Goal: Task Accomplishment & Management: Complete application form

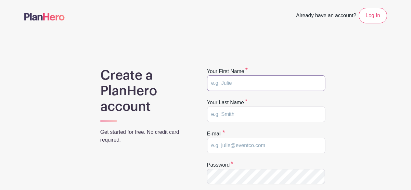
click at [247, 85] on input "text" at bounding box center [266, 83] width 118 height 16
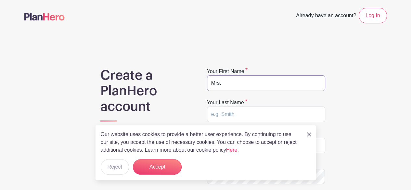
type input "Mrs."
click at [239, 112] on input "text" at bounding box center [266, 115] width 118 height 16
type input "Goulionis"
type input "pgoulionis@ecps.org"
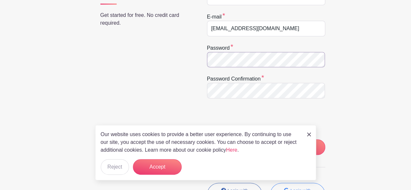
scroll to position [119, 0]
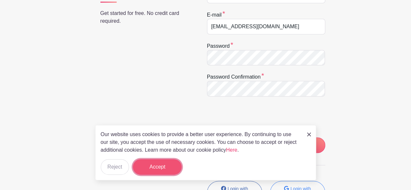
click at [164, 170] on button "Accept" at bounding box center [157, 167] width 49 height 16
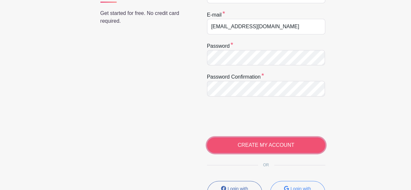
click at [273, 144] on input "CREATE MY ACCOUNT" at bounding box center [266, 146] width 118 height 16
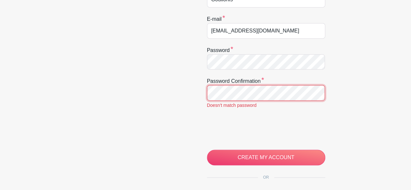
scroll to position [164, 0]
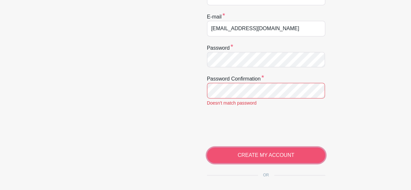
click at [246, 153] on input "CREATE MY ACCOUNT" at bounding box center [266, 156] width 118 height 16
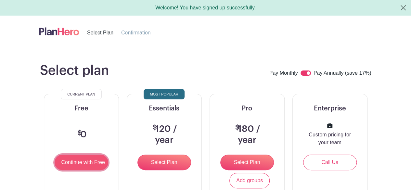
click at [90, 158] on input "Continue with Free" at bounding box center [82, 163] width 54 height 16
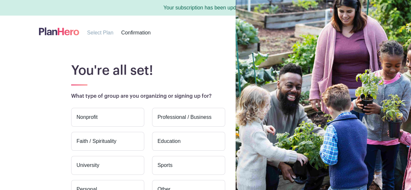
click at [164, 142] on label "Education" at bounding box center [188, 141] width 73 height 19
click at [0, 0] on input "Education" at bounding box center [0, 0] width 0 height 0
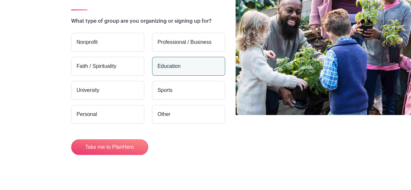
scroll to position [76, 0]
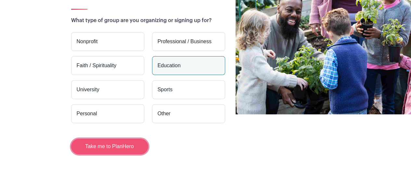
click at [124, 147] on button "Take me to PlanHero" at bounding box center [109, 147] width 77 height 16
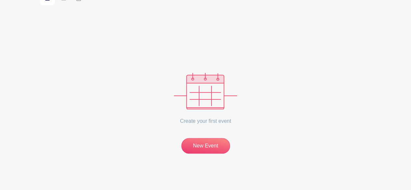
scroll to position [109, 0]
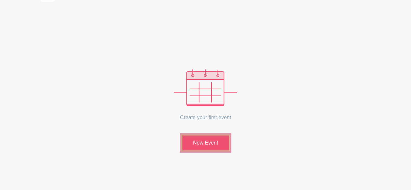
click at [208, 145] on link "New Event" at bounding box center [205, 143] width 49 height 17
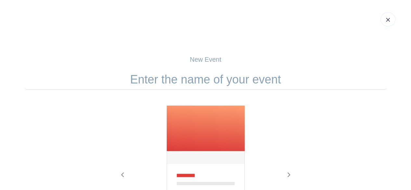
click at [199, 128] on img at bounding box center [205, 167] width 79 height 125
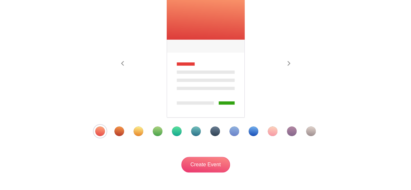
scroll to position [115, 0]
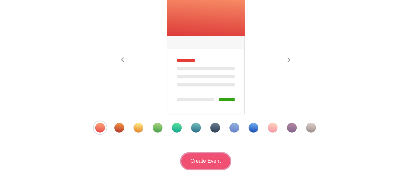
click at [200, 160] on input "Create Event" at bounding box center [205, 161] width 49 height 16
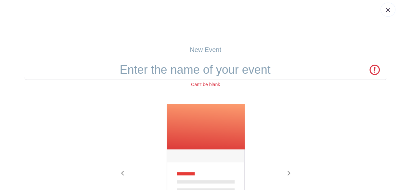
scroll to position [23, 0]
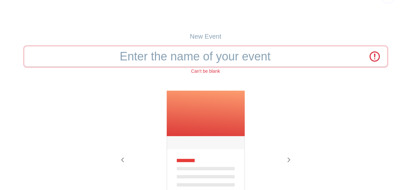
click at [156, 57] on input "text" at bounding box center [205, 56] width 363 height 20
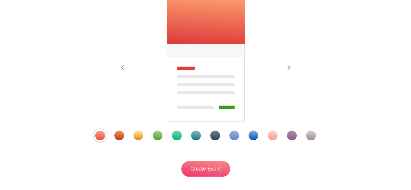
scroll to position [117, 0]
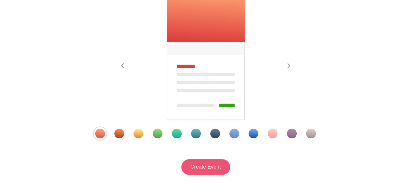
type input "Parent Teacher Conferences"
click at [211, 170] on input "Create Event" at bounding box center [205, 167] width 49 height 16
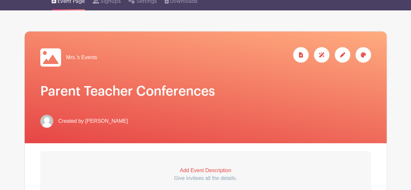
scroll to position [66, 0]
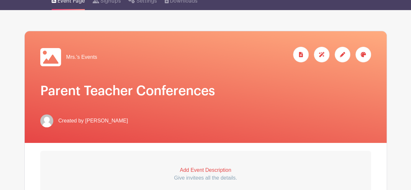
click at [91, 58] on span "Mrs.'s Events" at bounding box center [81, 57] width 31 height 8
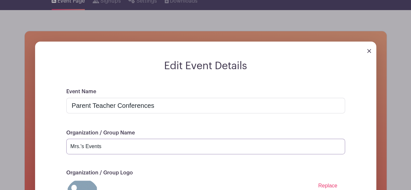
drag, startPoint x: 114, startPoint y: 145, endPoint x: 68, endPoint y: 144, distance: 46.5
click at [68, 144] on input "Mrs.'s Events" at bounding box center [205, 147] width 279 height 16
click at [133, 149] on input "Mrs. Goulionis' Class" at bounding box center [205, 147] width 279 height 16
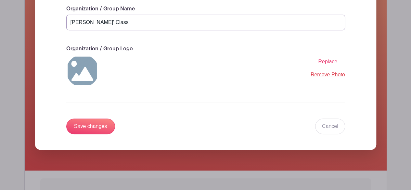
scroll to position [193, 0]
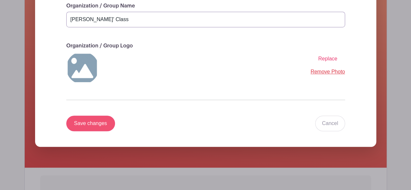
type input "Mrs. Goulionis' Class"
click at [91, 120] on input "Save changes" at bounding box center [90, 124] width 49 height 16
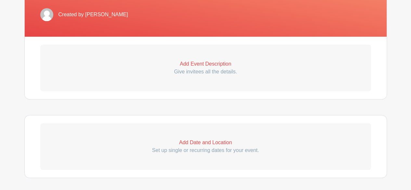
scroll to position [170, 0]
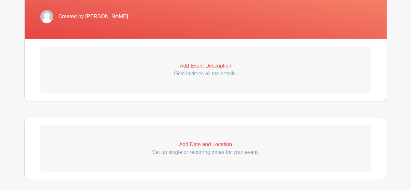
click at [203, 64] on p "Add Event Description" at bounding box center [205, 66] width 331 height 8
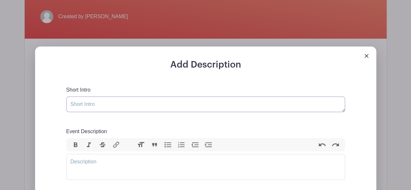
click at [112, 103] on textarea "Short Intro" at bounding box center [205, 105] width 279 height 16
drag, startPoint x: 178, startPoint y: 104, endPoint x: 60, endPoint y: 105, distance: 118.3
click at [60, 105] on div "Add Description Short Intro Please sign up for parent teacher conference Event …" at bounding box center [206, 172] width 310 height 226
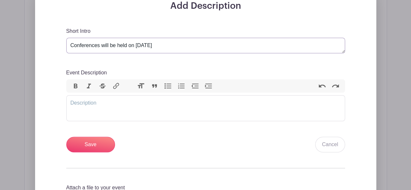
scroll to position [231, 0]
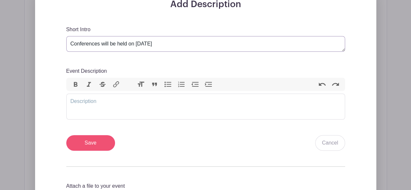
type textarea "Conferences will be held on October 16,2025"
click at [101, 142] on input "Save" at bounding box center [90, 143] width 49 height 16
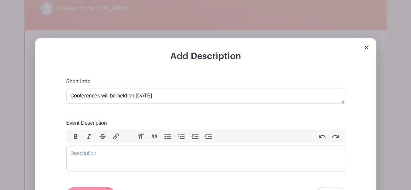
scroll to position [283, 0]
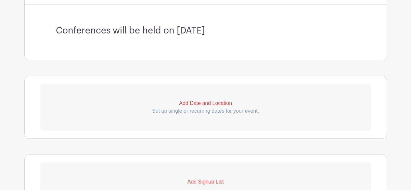
click at [202, 103] on p "Add Date and Location" at bounding box center [205, 103] width 331 height 8
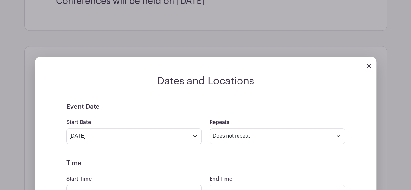
scroll to position [313, 0]
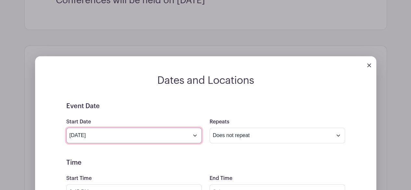
click at [195, 136] on input "Oct 6 2025" at bounding box center [134, 136] width 136 height 16
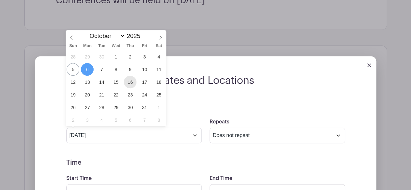
click at [131, 82] on span "16" at bounding box center [130, 82] width 13 height 13
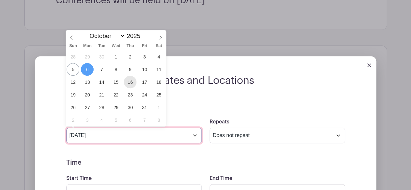
type input "Oct 16 2025"
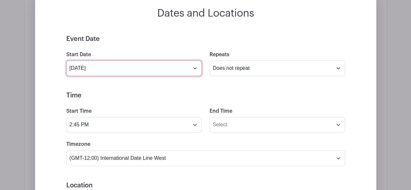
scroll to position [381, 0]
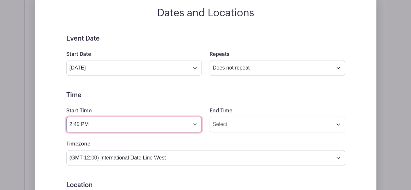
click at [72, 123] on input "2:45 PM" at bounding box center [134, 125] width 136 height 16
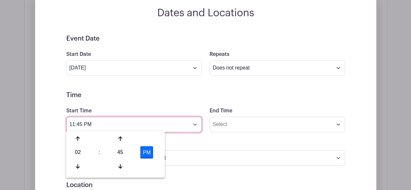
click at [80, 123] on input "11:45 PM" at bounding box center [134, 125] width 136 height 16
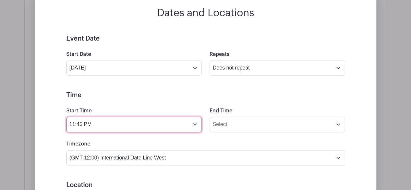
drag, startPoint x: 82, startPoint y: 123, endPoint x: 78, endPoint y: 122, distance: 4.0
click at [78, 122] on input "11:45 PM" at bounding box center [134, 125] width 136 height 16
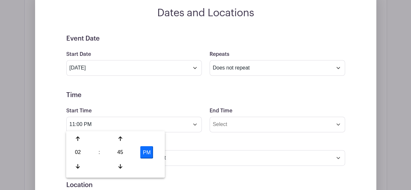
click at [148, 155] on button "PM" at bounding box center [146, 152] width 13 height 12
type input "2:45 AM"
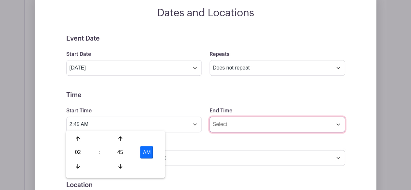
click at [260, 125] on input "End Time" at bounding box center [278, 125] width 136 height 16
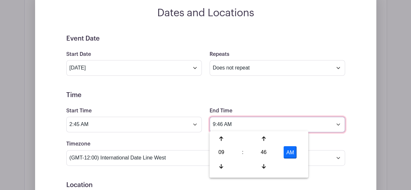
click at [217, 122] on input "9:46 AM" at bounding box center [278, 125] width 136 height 16
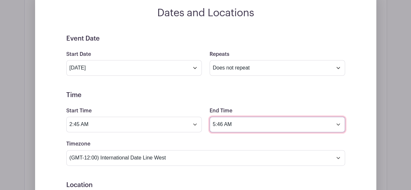
click at [224, 123] on input "5:46 AM" at bounding box center [278, 125] width 136 height 16
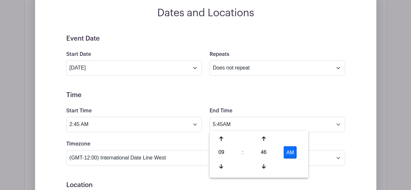
click at [294, 152] on button "AM" at bounding box center [290, 152] width 13 height 12
type input "9:46 PM"
click at [338, 102] on form "Event Date Start Date Oct 16 2025 Repeats Does not repeat Daily Weekly Monthly …" at bounding box center [205, 181] width 279 height 293
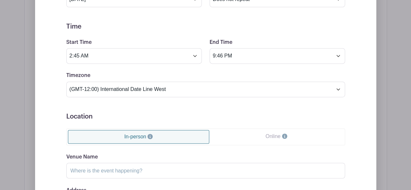
scroll to position [455, 0]
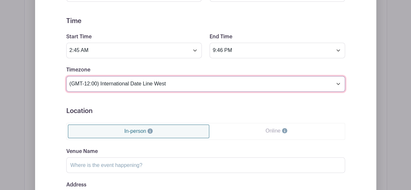
click at [336, 83] on select "(GMT-12:00) International Date Line West (GMT-11:00) American Samoa (GMT-11:00)…" at bounding box center [205, 84] width 279 height 16
select select "Central America"
click at [66, 76] on select "(GMT-12:00) International Date Line West (GMT-11:00) American Samoa (GMT-11:00)…" at bounding box center [205, 84] width 279 height 16
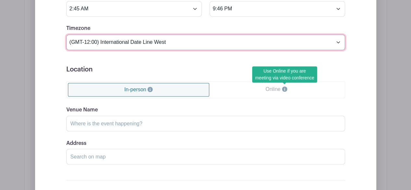
scroll to position [498, 0]
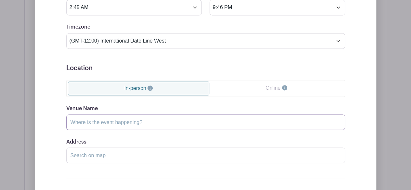
click at [141, 121] on input "Venue Name" at bounding box center [205, 122] width 279 height 16
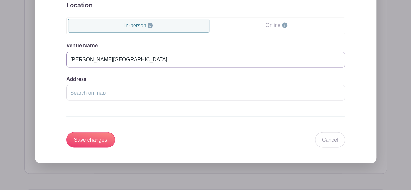
scroll to position [562, 0]
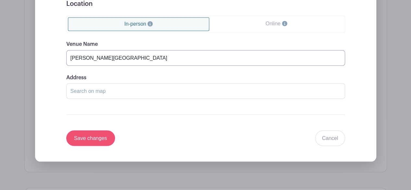
type input "Harrison Elementary"
click at [102, 137] on input "Save changes" at bounding box center [90, 138] width 49 height 16
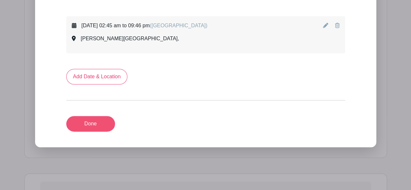
scroll to position [347, 0]
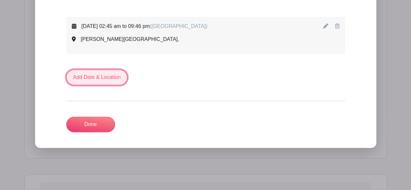
click at [103, 75] on link "Add Date & Location" at bounding box center [96, 78] width 61 height 16
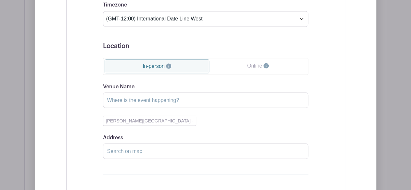
scroll to position [535, 0]
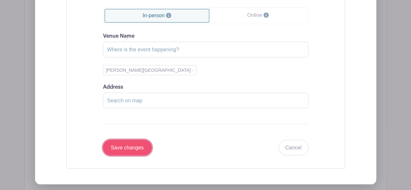
click at [146, 143] on input "Save changes" at bounding box center [127, 148] width 49 height 16
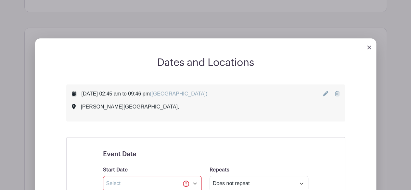
scroll to position [330, 0]
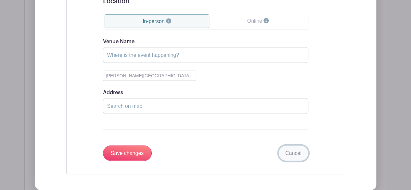
click at [290, 150] on link "Cancel" at bounding box center [294, 154] width 30 height 16
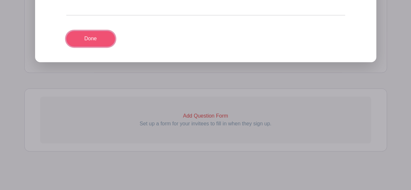
click at [95, 37] on link "Done" at bounding box center [90, 39] width 49 height 16
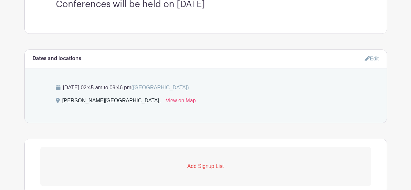
scroll to position [309, 0]
click at [209, 164] on p "Add Signup List" at bounding box center [205, 167] width 331 height 8
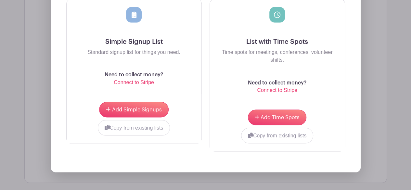
scroll to position [534, 0]
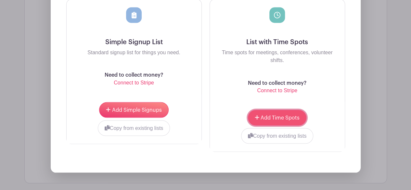
click at [287, 115] on span "Add Time Spots" at bounding box center [280, 117] width 39 height 5
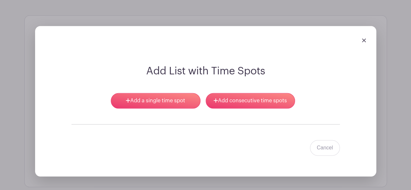
scroll to position [421, 0]
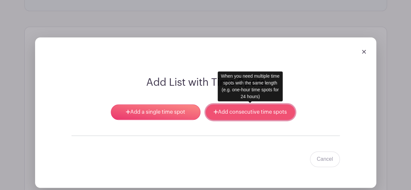
click at [256, 111] on link "Add consecutive time spots" at bounding box center [250, 112] width 89 height 16
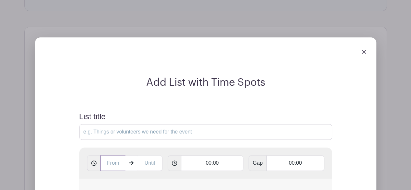
click at [118, 161] on input "text" at bounding box center [112, 163] width 25 height 16
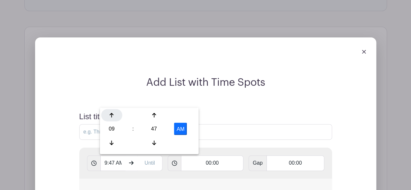
click at [112, 115] on icon at bounding box center [112, 115] width 4 height 5
click at [154, 113] on icon at bounding box center [154, 115] width 4 height 5
click at [153, 143] on icon at bounding box center [154, 142] width 4 height 5
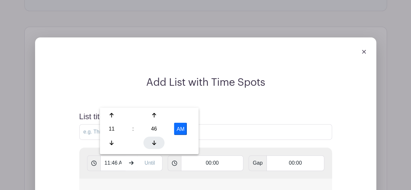
click at [153, 143] on icon at bounding box center [154, 142] width 4 height 5
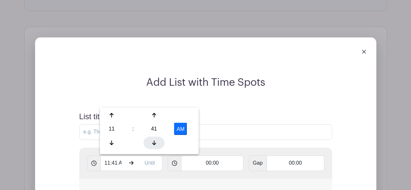
click at [153, 143] on icon at bounding box center [154, 142] width 4 height 5
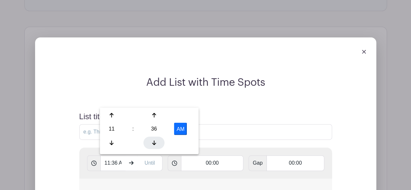
click at [153, 143] on icon at bounding box center [154, 142] width 4 height 5
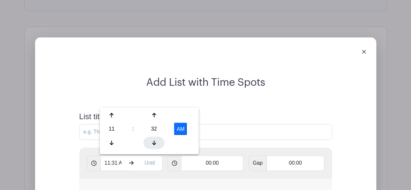
click at [153, 143] on icon at bounding box center [154, 142] width 4 height 5
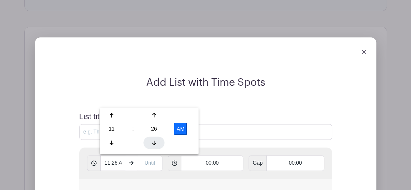
click at [153, 143] on icon at bounding box center [154, 142] width 4 height 5
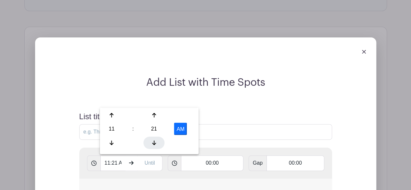
click at [153, 143] on icon at bounding box center [154, 142] width 4 height 5
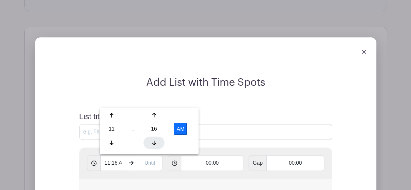
drag, startPoint x: 153, startPoint y: 143, endPoint x: 157, endPoint y: 143, distance: 3.9
click at [157, 143] on div at bounding box center [154, 143] width 21 height 12
click at [156, 143] on div at bounding box center [154, 143] width 21 height 12
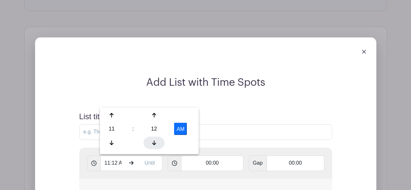
click at [156, 143] on div at bounding box center [154, 143] width 21 height 12
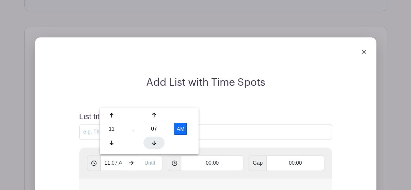
click at [156, 143] on div at bounding box center [154, 143] width 21 height 12
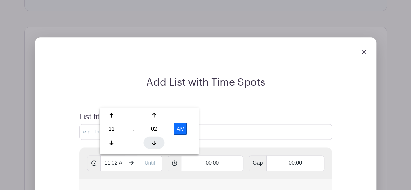
click at [156, 143] on div at bounding box center [154, 143] width 21 height 12
click at [179, 129] on button "AM" at bounding box center [180, 129] width 13 height 12
click at [183, 128] on button "PM" at bounding box center [180, 129] width 13 height 12
type input "11:00 AM"
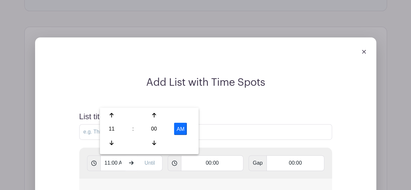
click at [251, 171] on div "11:00 AM 00:00 Gap 00:00" at bounding box center [205, 163] width 253 height 31
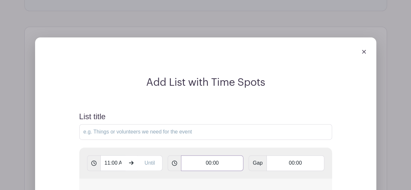
click at [238, 163] on input "00:00" at bounding box center [212, 163] width 62 height 16
type input "0"
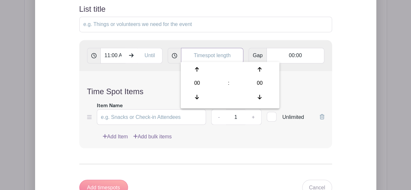
scroll to position [529, 0]
type input "09:48"
click at [302, 52] on input "00:00" at bounding box center [296, 55] width 58 height 16
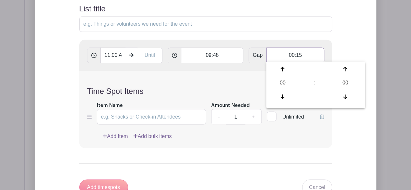
type input "00:15"
click at [356, 46] on div "Add List with Time Spots List title 11:00 AM 09:48 Gap 00:15 Time Spot Items It…" at bounding box center [205, 76] width 341 height 294
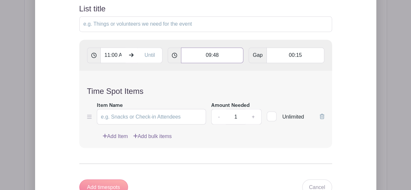
click at [222, 52] on input "09:48" at bounding box center [212, 55] width 62 height 16
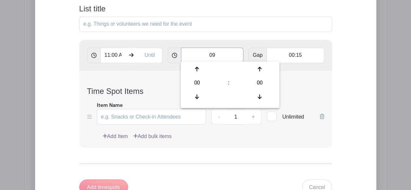
type input "0"
type input "15"
click at [315, 86] on h4 "Time Spot Items" at bounding box center [205, 90] width 237 height 9
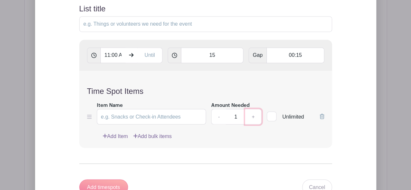
click at [255, 115] on link "+" at bounding box center [253, 117] width 16 height 16
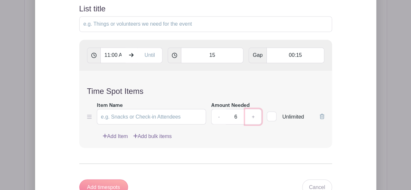
click at [255, 115] on link "+" at bounding box center [253, 117] width 16 height 16
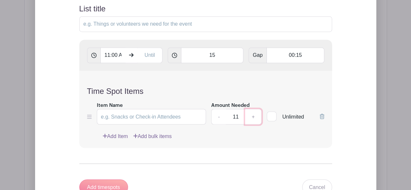
click at [255, 115] on link "+" at bounding box center [253, 117] width 16 height 16
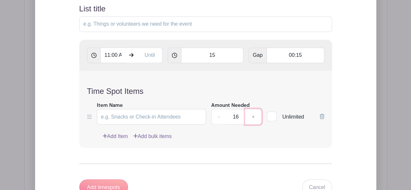
click at [255, 115] on link "+" at bounding box center [253, 117] width 16 height 16
type input "17"
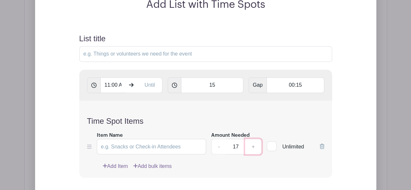
scroll to position [497, 0]
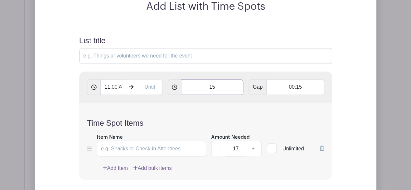
click at [216, 84] on input "15" at bounding box center [212, 87] width 62 height 16
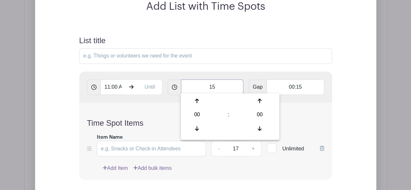
type input "1"
click at [297, 111] on div "Time Spot Items Item Name Amount Needed - 17 + Unlimited Add Item Add bulk items" at bounding box center [205, 141] width 253 height 77
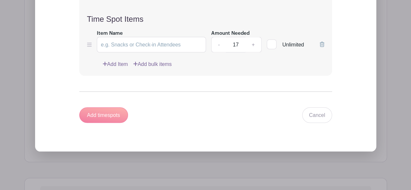
scroll to position [602, 0]
click at [152, 61] on link "Add bulk items" at bounding box center [152, 63] width 39 height 8
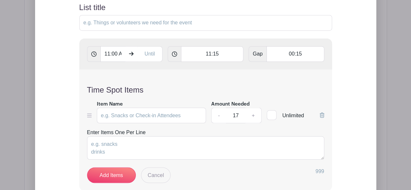
scroll to position [530, 0]
click at [155, 175] on link "Cancel" at bounding box center [156, 176] width 30 height 16
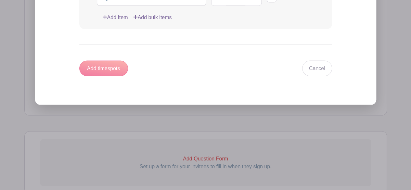
scroll to position [656, 0]
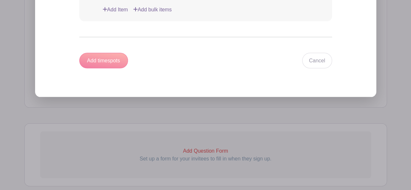
click at [96, 57] on div "Add timespots" at bounding box center [103, 61] width 49 height 16
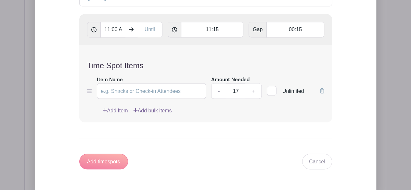
scroll to position [542, 0]
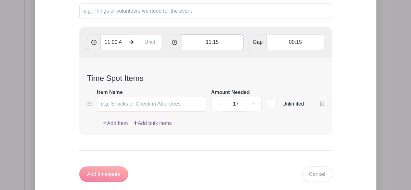
drag, startPoint x: 227, startPoint y: 42, endPoint x: 200, endPoint y: 38, distance: 26.9
click at [200, 38] on input "11:15" at bounding box center [212, 42] width 62 height 16
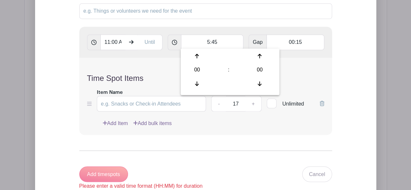
click at [295, 67] on div "Time Spot Items Item Name Amount Needed - 17 + Unlimited Add Item Add bulk items" at bounding box center [205, 96] width 253 height 77
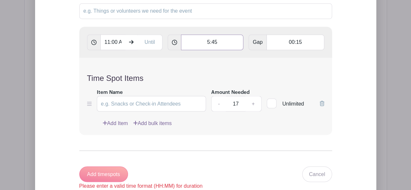
click at [220, 41] on input "5:45" at bounding box center [212, 42] width 62 height 16
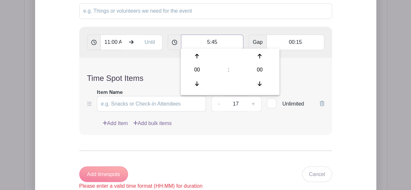
click at [220, 41] on input "5:45" at bounding box center [212, 42] width 62 height 16
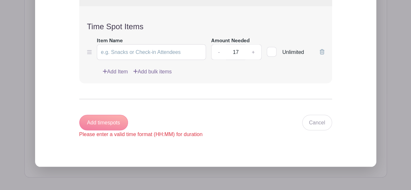
scroll to position [595, 0]
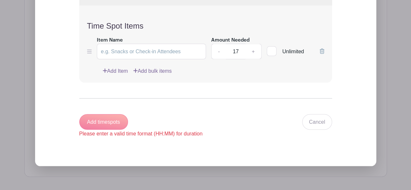
click at [107, 115] on div "Add timespots Please enter a valid time format (HH:MM) for duration" at bounding box center [141, 125] width 124 height 23
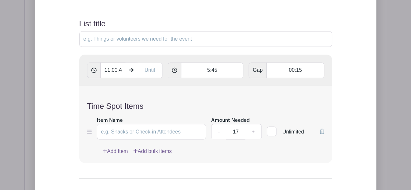
scroll to position [514, 0]
click at [207, 68] on input "5:45" at bounding box center [212, 71] width 62 height 16
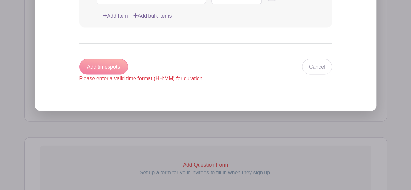
scroll to position [652, 0]
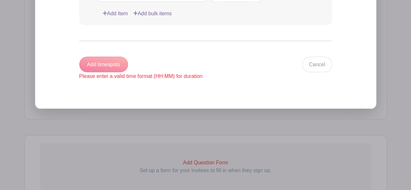
type input "05:45"
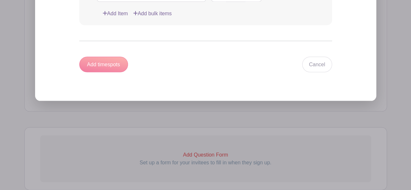
click at [103, 62] on div "Add timespots" at bounding box center [103, 65] width 49 height 16
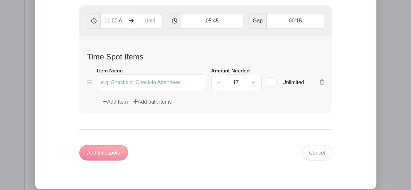
scroll to position [557, 0]
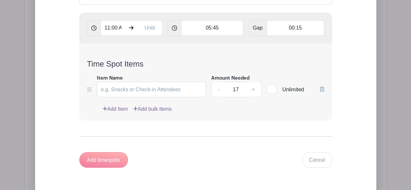
click at [112, 160] on div "Add timespots" at bounding box center [103, 160] width 49 height 16
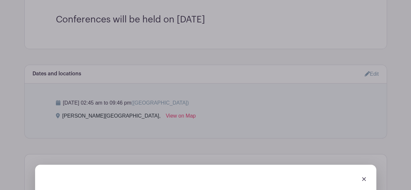
scroll to position [293, 0]
click at [365, 179] on img at bounding box center [364, 180] width 4 height 4
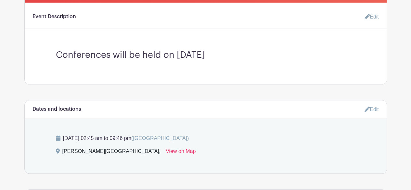
scroll to position [258, 0]
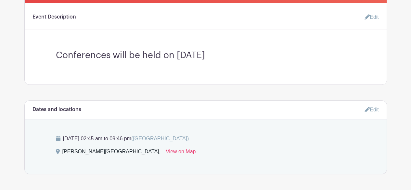
scroll to position [117, 0]
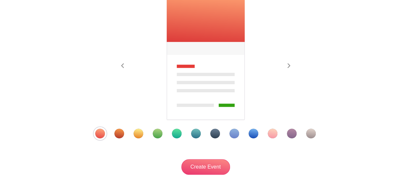
click at [186, 136] on div at bounding box center [206, 134] width 254 height 10
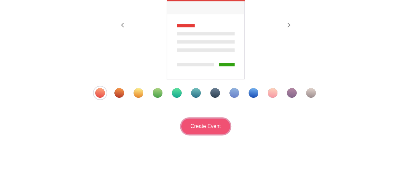
click at [197, 123] on input "Create Event" at bounding box center [205, 127] width 49 height 16
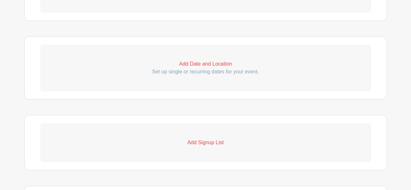
scroll to position [256, 0]
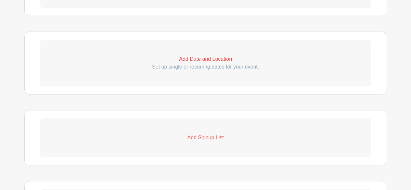
click at [218, 137] on p "Add Signup List" at bounding box center [205, 138] width 331 height 8
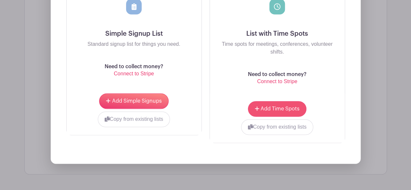
scroll to position [461, 0]
click at [283, 106] on span "Add Time Spots" at bounding box center [280, 108] width 39 height 5
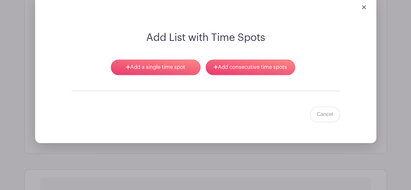
scroll to position [425, 0]
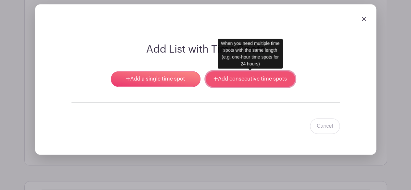
click at [255, 78] on link "Add consecutive time spots" at bounding box center [250, 79] width 89 height 16
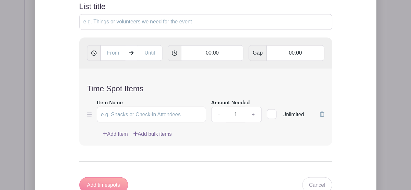
scroll to position [502, 0]
click at [253, 112] on link "+" at bounding box center [253, 114] width 16 height 16
click at [221, 114] on link "-" at bounding box center [218, 114] width 15 height 16
type input "1"
click at [221, 114] on link "-" at bounding box center [218, 114] width 15 height 16
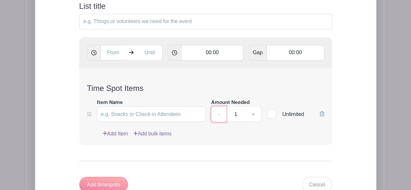
scroll to position [565, 0]
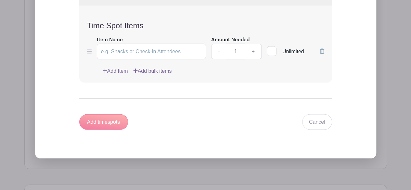
click at [103, 118] on div "Add timespots" at bounding box center [103, 122] width 49 height 16
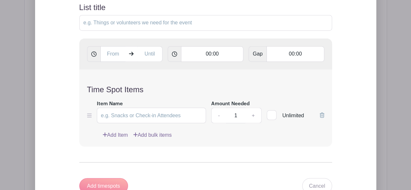
scroll to position [496, 0]
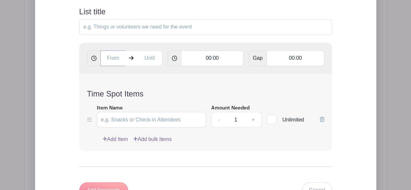
click at [119, 55] on input "text" at bounding box center [112, 58] width 25 height 16
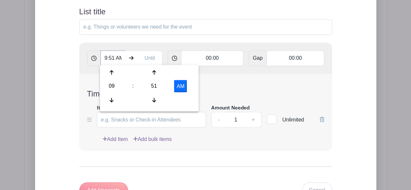
click at [107, 56] on input "9:51 AM" at bounding box center [112, 58] width 25 height 16
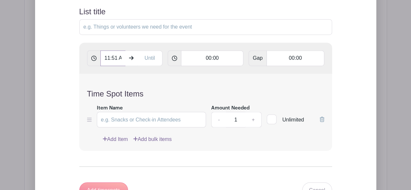
drag, startPoint x: 116, startPoint y: 56, endPoint x: 112, endPoint y: 56, distance: 4.0
click at [112, 56] on input "11:51 AM" at bounding box center [112, 58] width 25 height 16
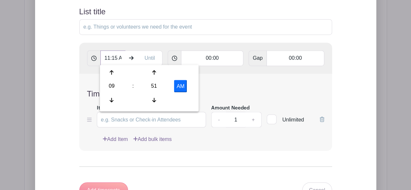
type input "11:15 AM"
click at [148, 55] on input "text" at bounding box center [149, 58] width 25 height 16
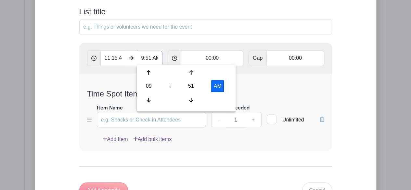
click at [144, 57] on input "9:51 AM" at bounding box center [149, 58] width 25 height 16
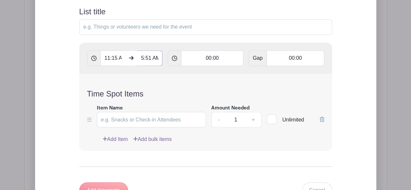
click at [150, 57] on input "5:51 AM" at bounding box center [149, 58] width 25 height 16
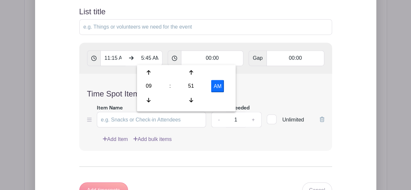
click at [217, 86] on button "AM" at bounding box center [217, 86] width 13 height 12
type input "9:51 PM"
click at [309, 83] on div "Time Spot Items Item Name Amount Needed - 1 + Unlimited Add Item Add bulk items" at bounding box center [205, 112] width 253 height 77
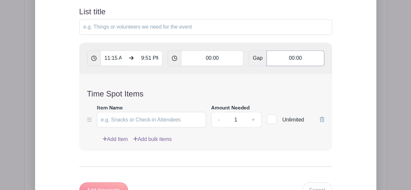
click at [304, 57] on input "00:00" at bounding box center [296, 58] width 58 height 16
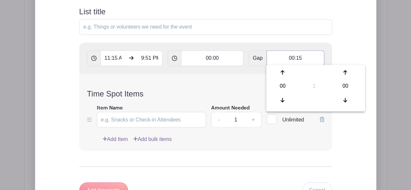
type input "00:15"
click at [348, 53] on div "Add List with Time Spots List title 11:15 AM 9:51 PM 00:00 Gap 00:15 Time Spot …" at bounding box center [206, 92] width 300 height 242
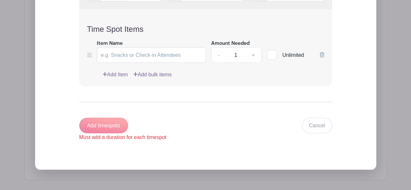
scroll to position [567, 0]
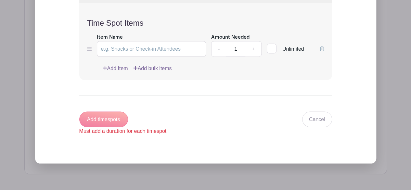
click at [99, 116] on div "Add timespots Must add a duration for each timespot" at bounding box center [122, 123] width 87 height 23
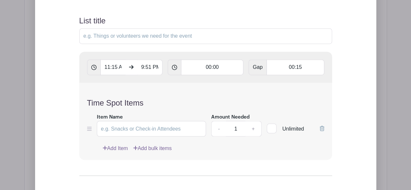
scroll to position [487, 0]
click at [220, 67] on input "00:00" at bounding box center [212, 68] width 62 height 16
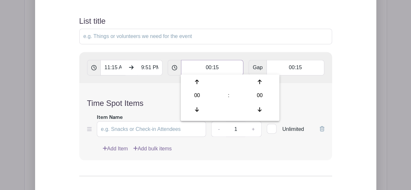
type input "00:15"
type input "Add 22 timespots"
click at [305, 65] on input "00:15" at bounding box center [296, 68] width 58 height 16
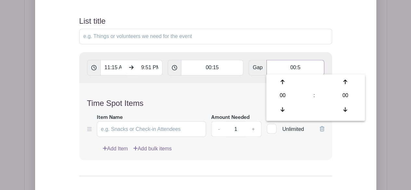
click at [298, 67] on input "00:5" at bounding box center [296, 68] width 58 height 16
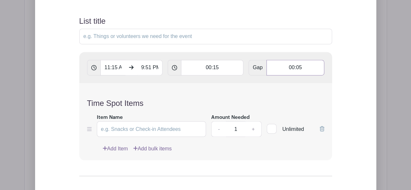
type input "00:05"
type input "Add 32 timespots"
click at [360, 103] on div "Add List with Time Spots List title 11:15 AM 9:51 PM 00:15 Gap 00:05 Time Spot …" at bounding box center [205, 89] width 341 height 294
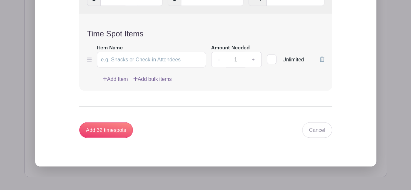
scroll to position [557, 0]
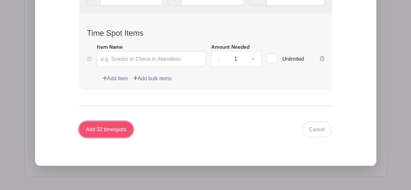
click at [106, 128] on input "Add 32 timespots" at bounding box center [106, 130] width 54 height 16
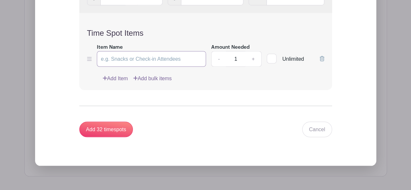
click at [140, 57] on input "Item Name" at bounding box center [152, 59] width 110 height 16
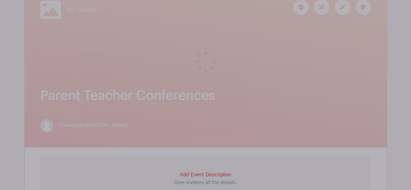
scroll to position [113, 0]
